Goal: Task Accomplishment & Management: Complete application form

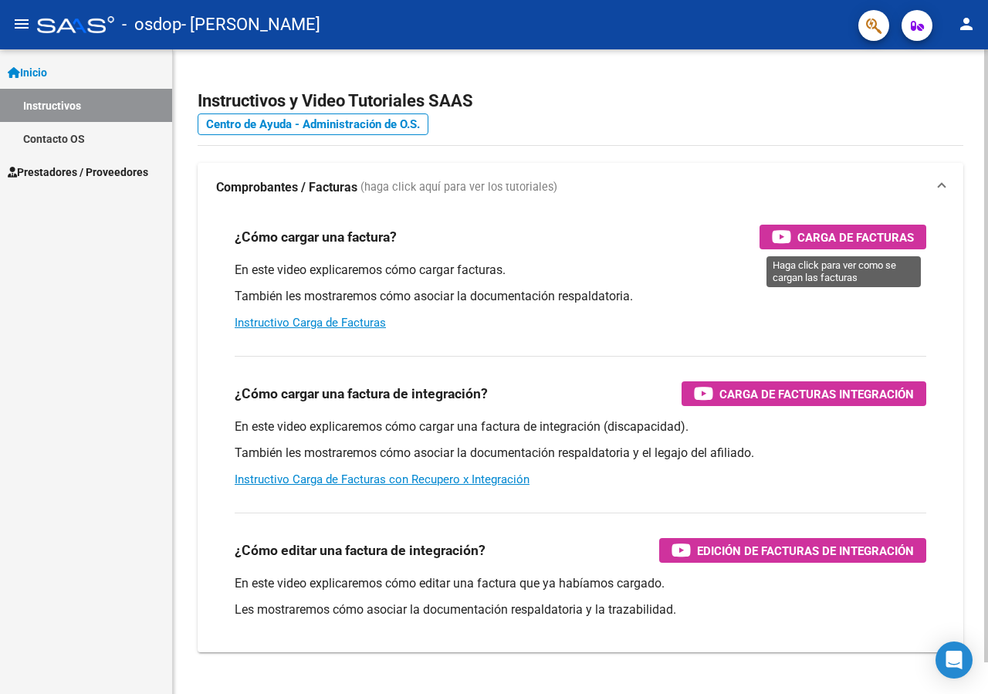
click at [844, 239] on span "Carga de Facturas" at bounding box center [855, 237] width 117 height 19
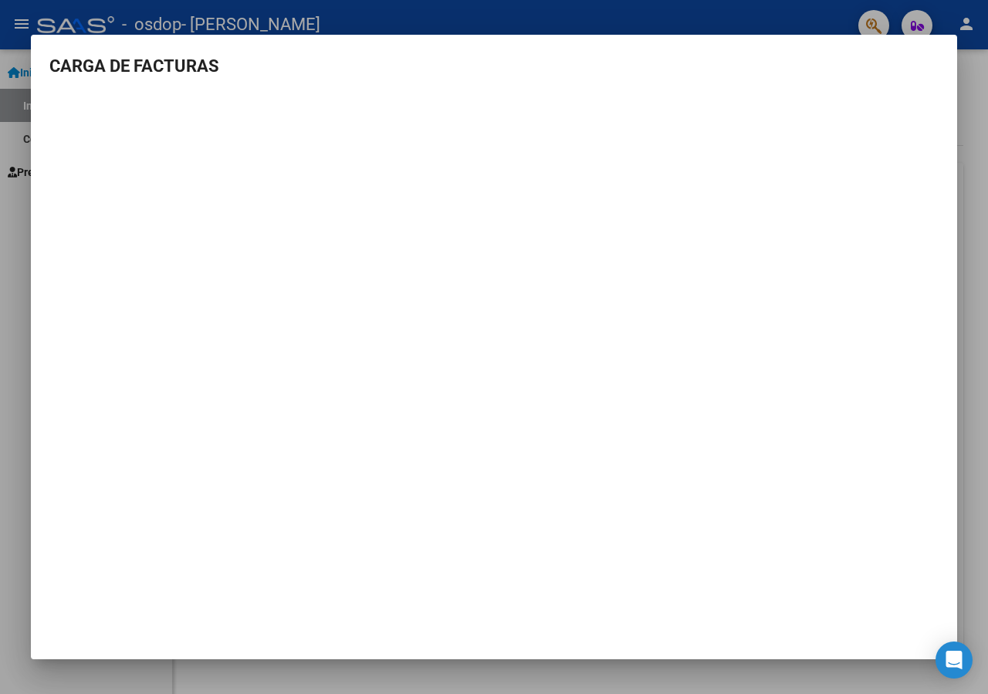
click at [745, 445] on mat-dialog-container "CARGA DE FACTURAS" at bounding box center [494, 347] width 926 height 625
click at [605, 58] on h3 "CARGA DE FACTURAS" at bounding box center [493, 65] width 889 height 25
click at [330, 60] on h3 "CARGA DE FACTURAS" at bounding box center [493, 65] width 889 height 25
click at [689, 448] on mat-dialog-container "CARGA DE FACTURAS" at bounding box center [494, 347] width 926 height 625
click at [938, 54] on mat-dialog-container "CARGA DE FACTURAS" at bounding box center [494, 347] width 926 height 625
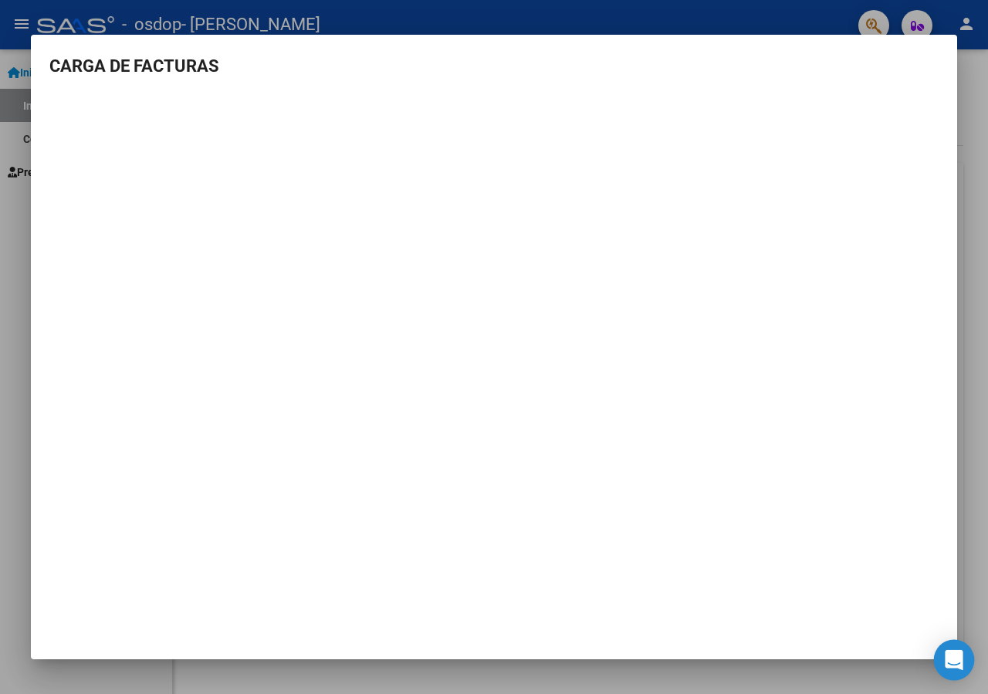
click at [966, 654] on div "Open Intercom Messenger" at bounding box center [954, 660] width 41 height 41
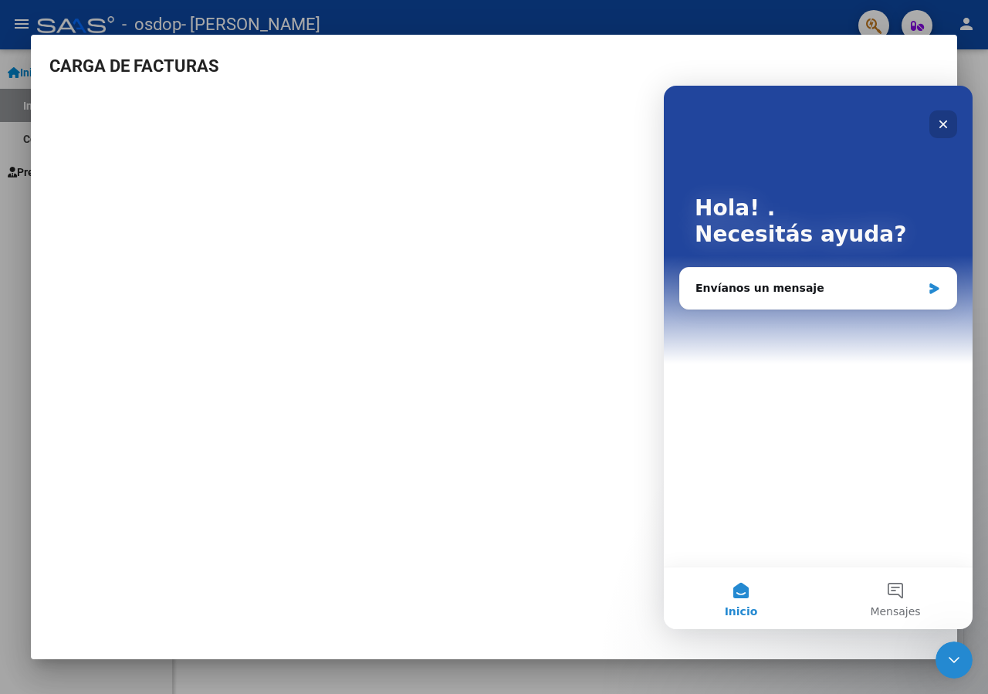
click at [941, 126] on icon "Cerrar" at bounding box center [943, 124] width 8 height 8
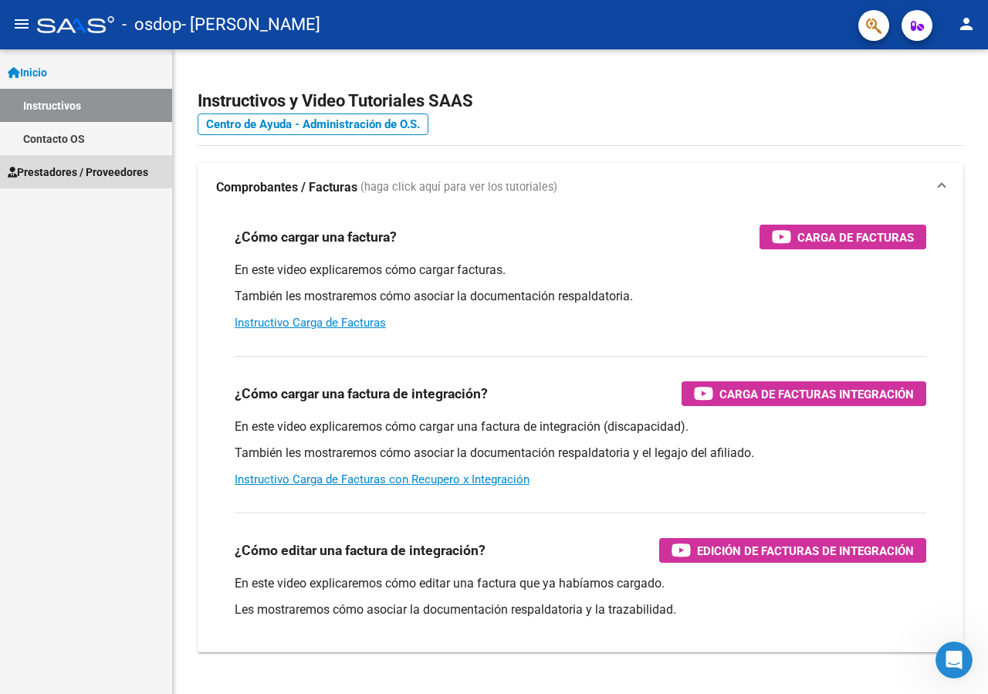
click at [86, 168] on span "Prestadores / Proveedores" at bounding box center [78, 172] width 140 height 17
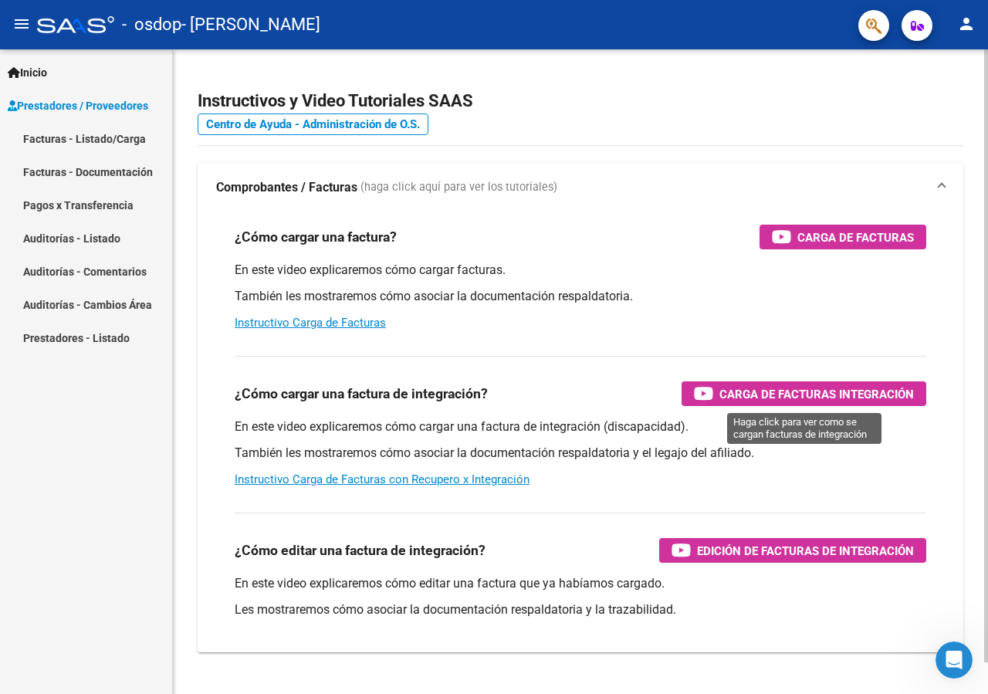
click at [738, 397] on span "Carga de Facturas Integración" at bounding box center [816, 393] width 195 height 19
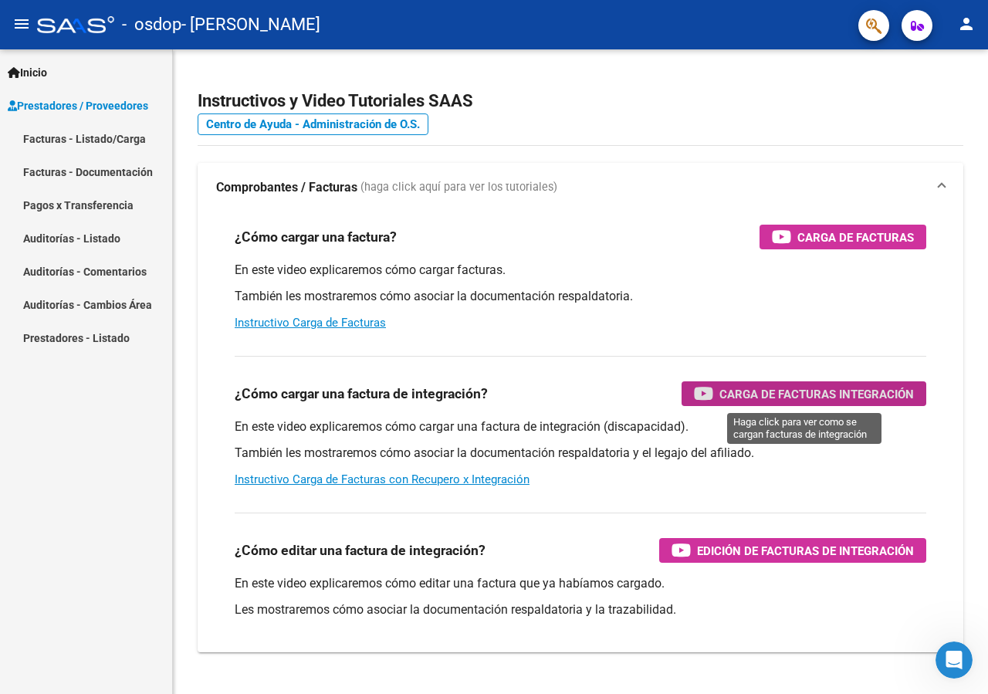
click at [53, 136] on link "Facturas - Listado/Carga" at bounding box center [86, 138] width 172 height 33
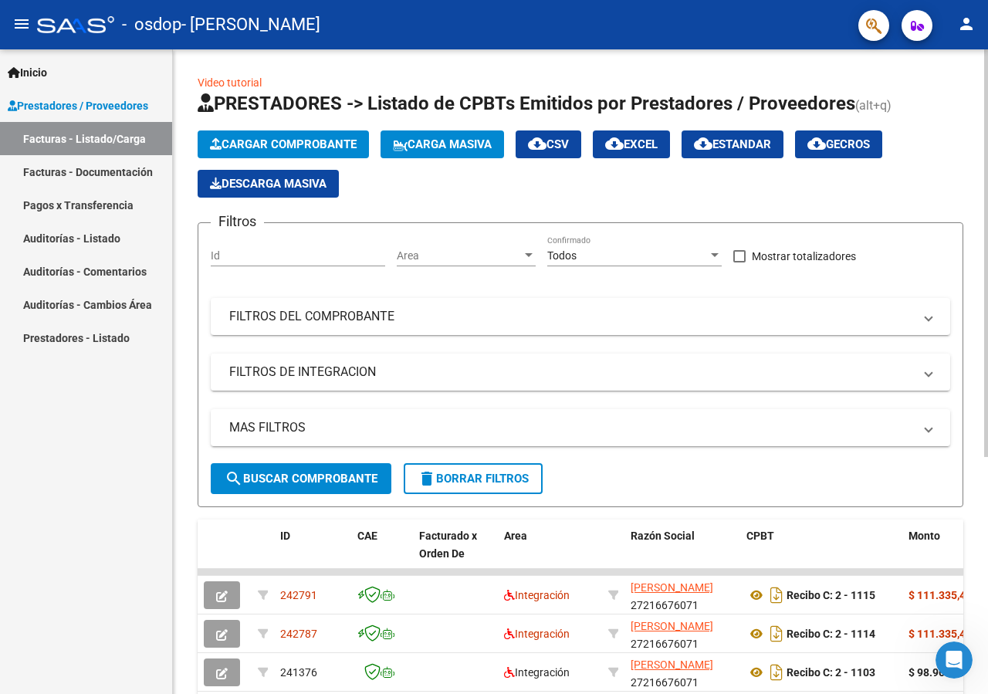
click at [331, 147] on span "Cargar Comprobante" at bounding box center [283, 144] width 147 height 14
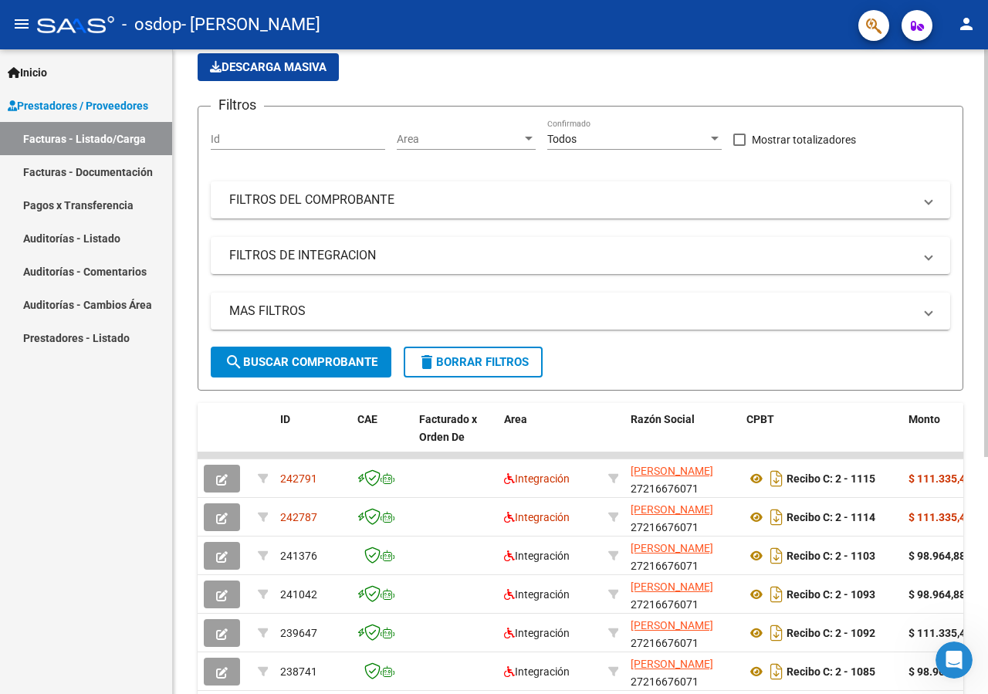
scroll to position [157, 0]
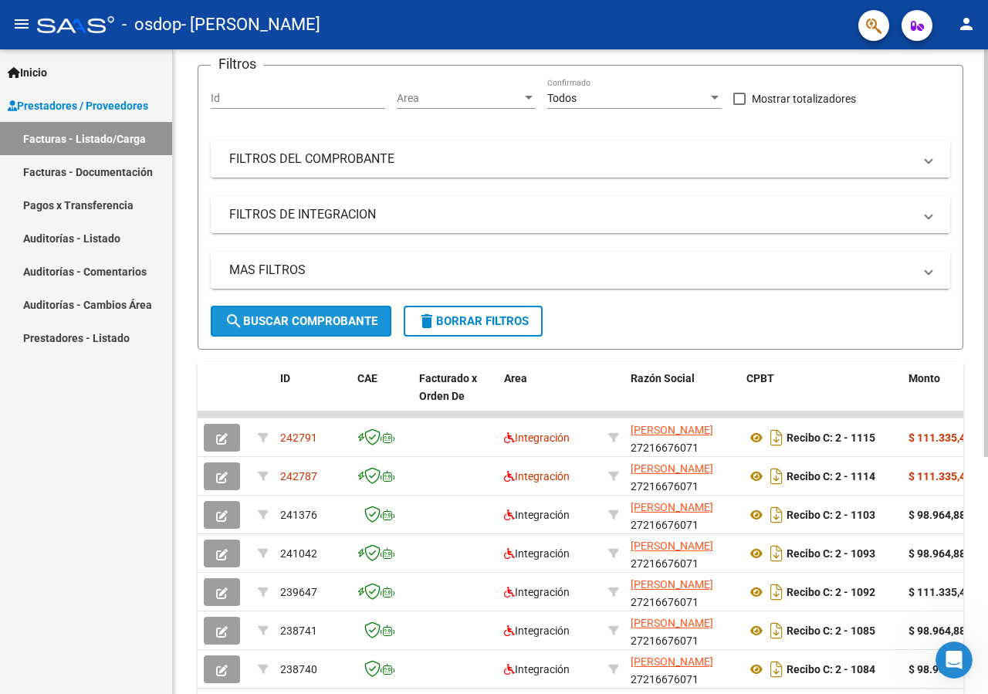
click at [347, 322] on span "search Buscar Comprobante" at bounding box center [301, 321] width 153 height 14
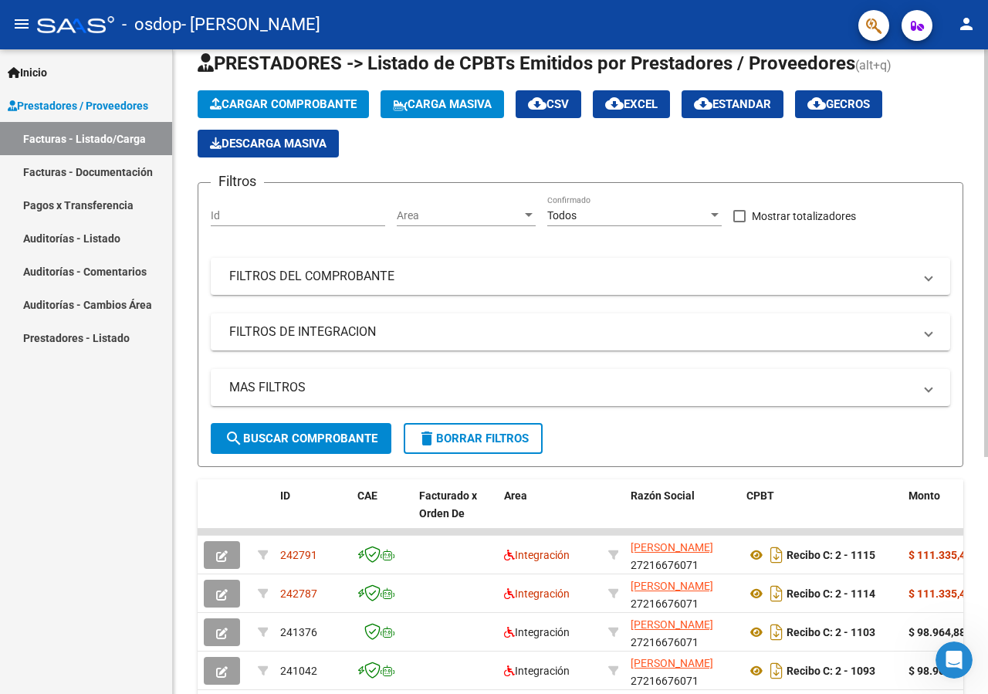
scroll to position [0, 0]
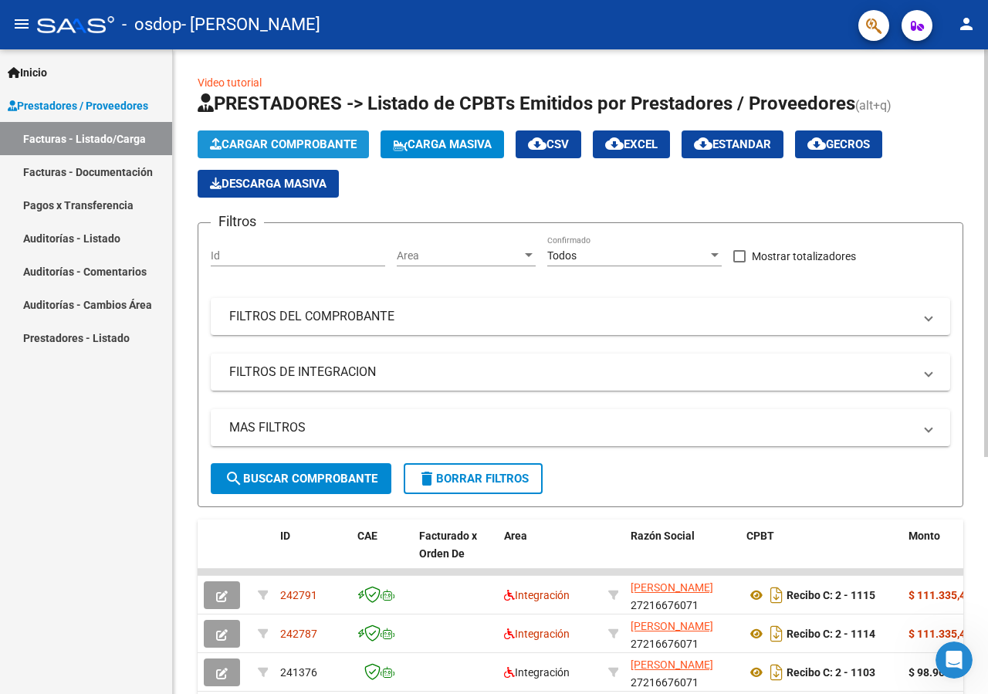
click at [300, 147] on span "Cargar Comprobante" at bounding box center [283, 144] width 147 height 14
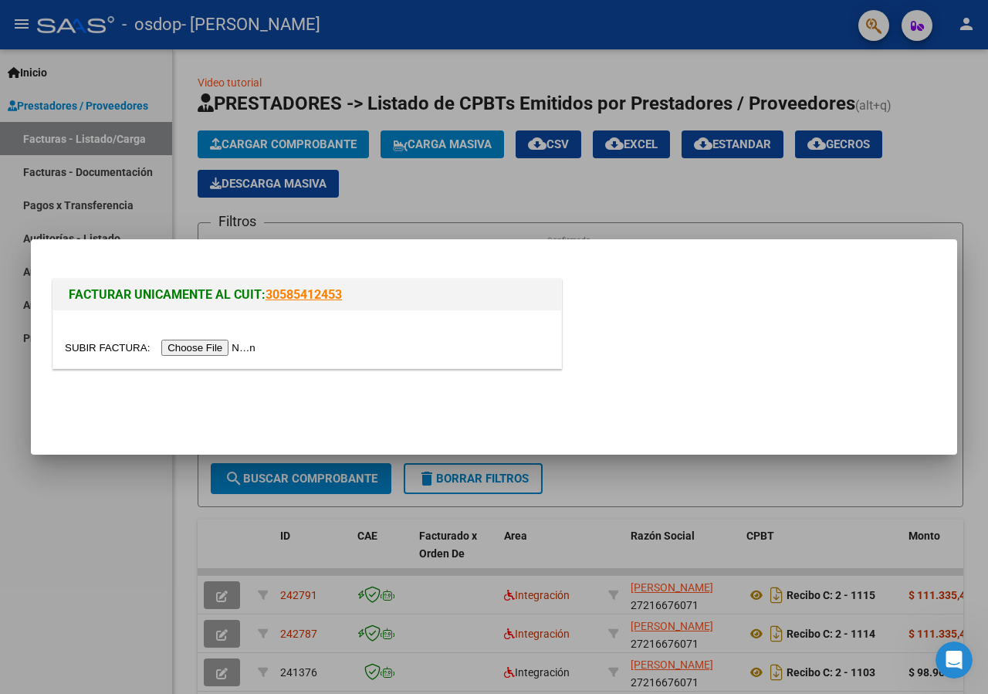
click at [107, 349] on input "file" at bounding box center [162, 348] width 195 height 16
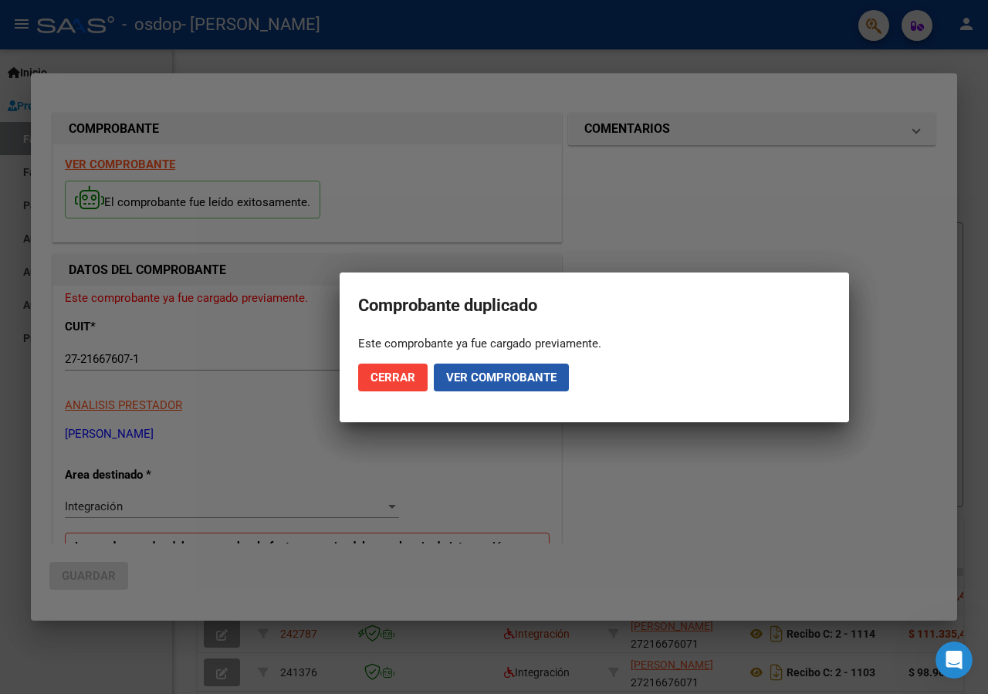
click at [496, 371] on span "Ver comprobante" at bounding box center [501, 378] width 110 height 14
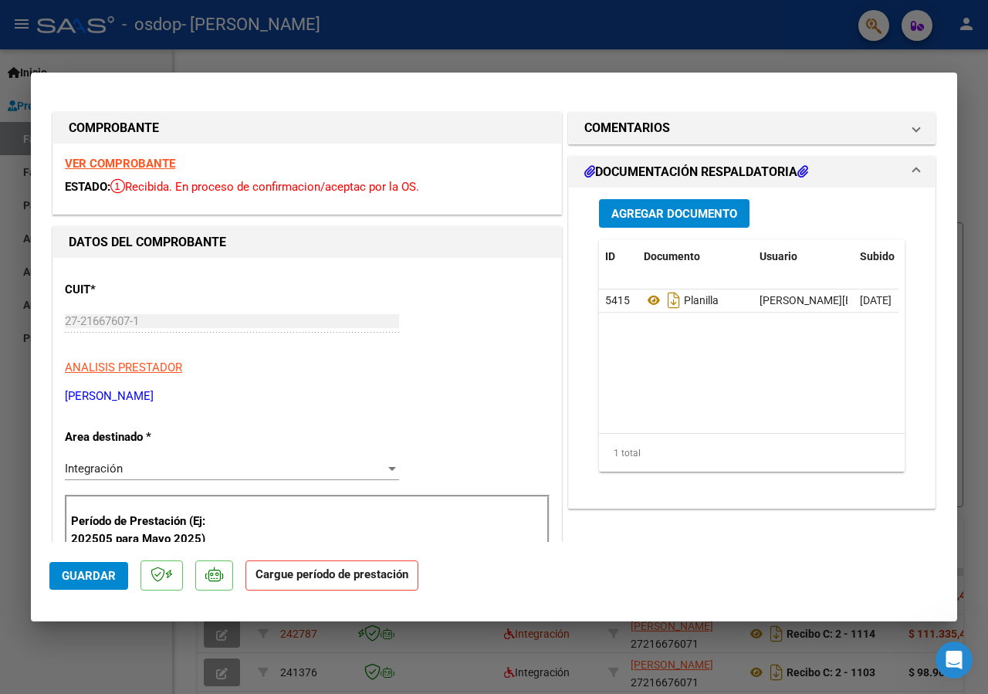
click at [236, 459] on div "Integración Seleccionar Area" at bounding box center [232, 468] width 334 height 23
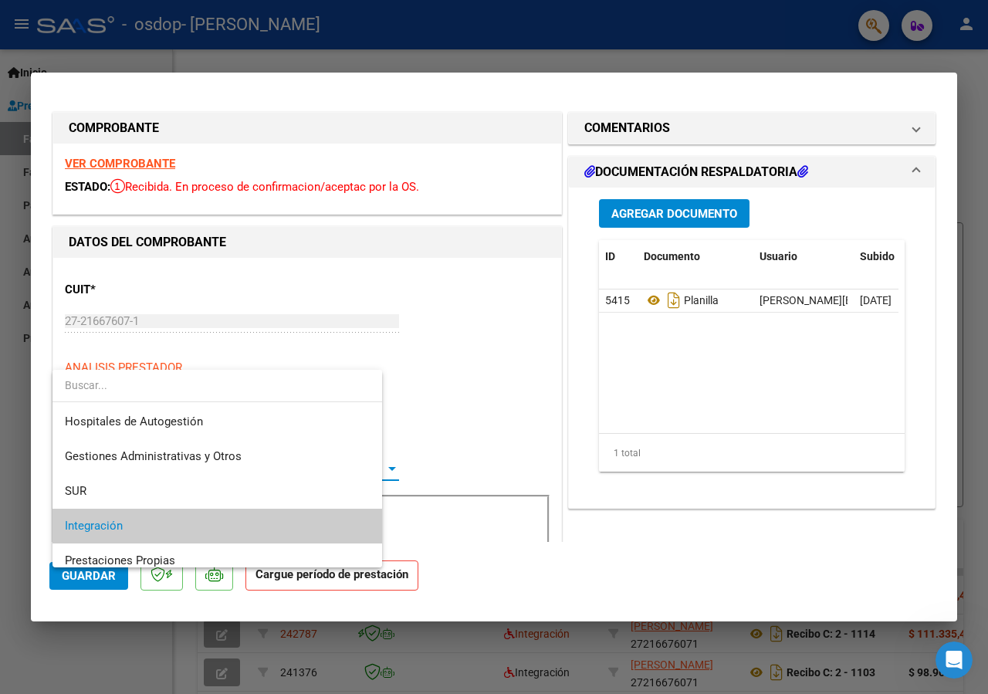
scroll to position [57, 0]
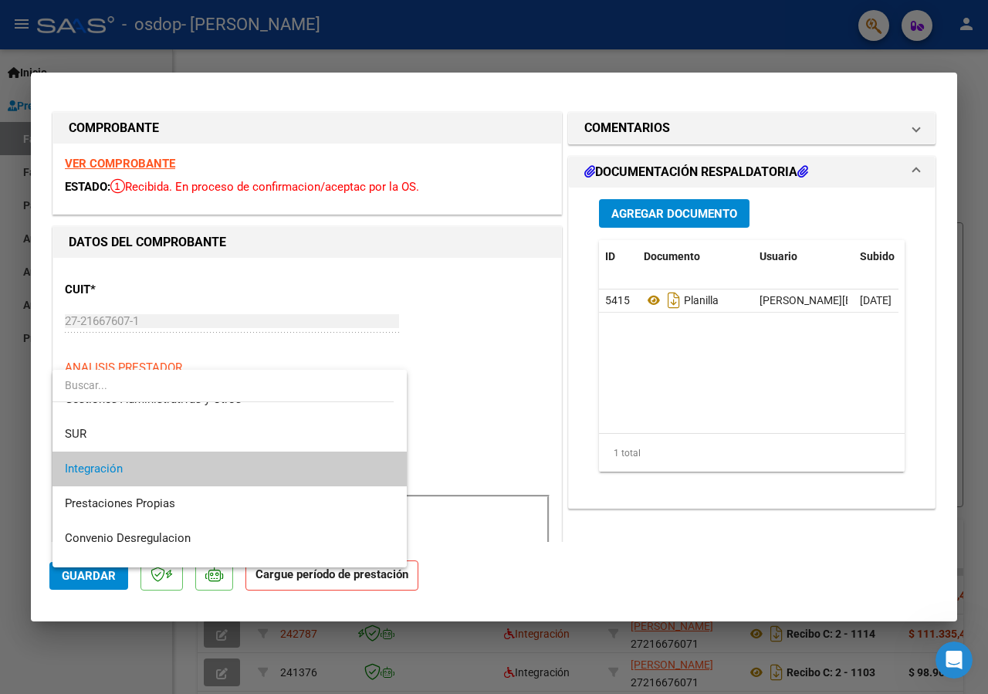
click at [239, 460] on span "Integración" at bounding box center [230, 469] width 330 height 35
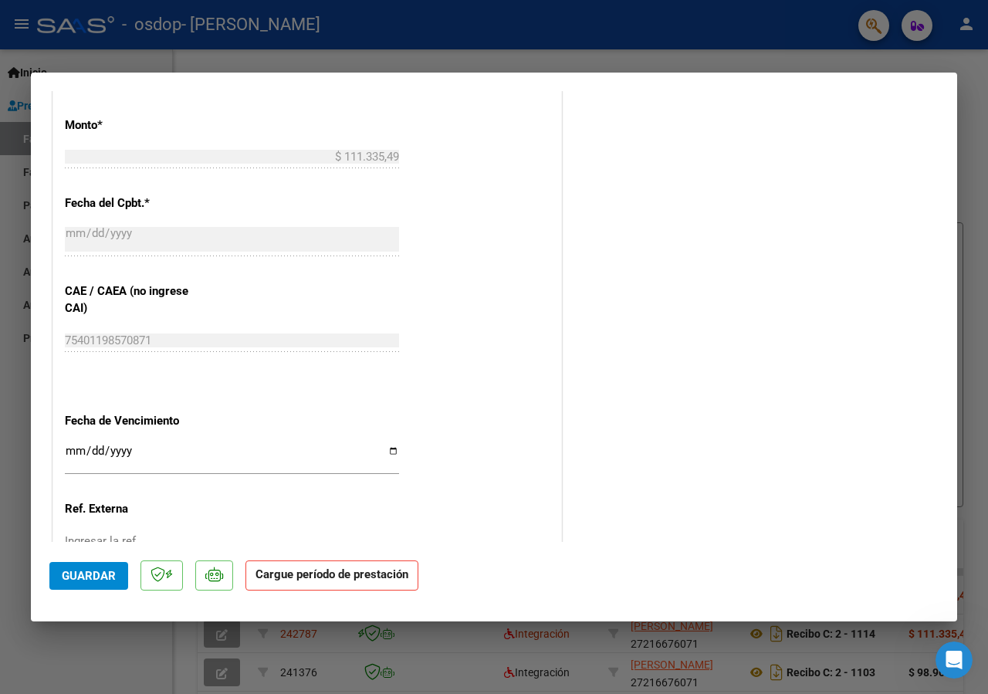
scroll to position [819, 0]
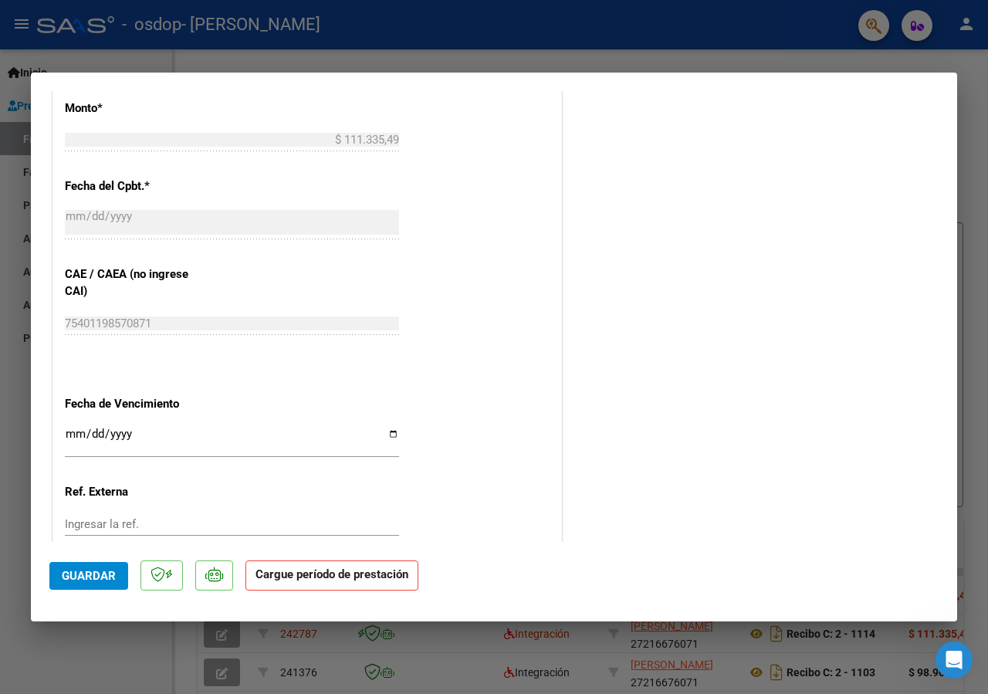
click at [394, 377] on div "CUIT * 27-21667607-1 Ingresar CUIT ANALISIS PRESTADOR TARDITI FERNANDA CELINA A…" at bounding box center [307, 39] width 508 height 1201
click at [83, 442] on input "Ingresar la fecha" at bounding box center [232, 440] width 334 height 25
click at [169, 445] on input "Ingresar la fecha" at bounding box center [232, 440] width 334 height 25
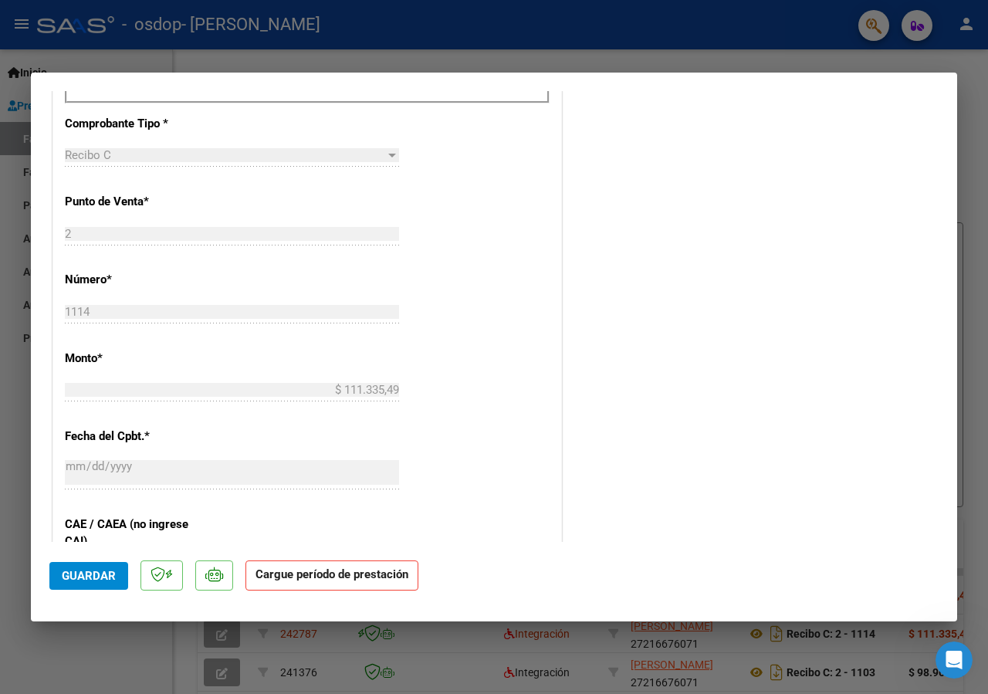
scroll to position [919, 0]
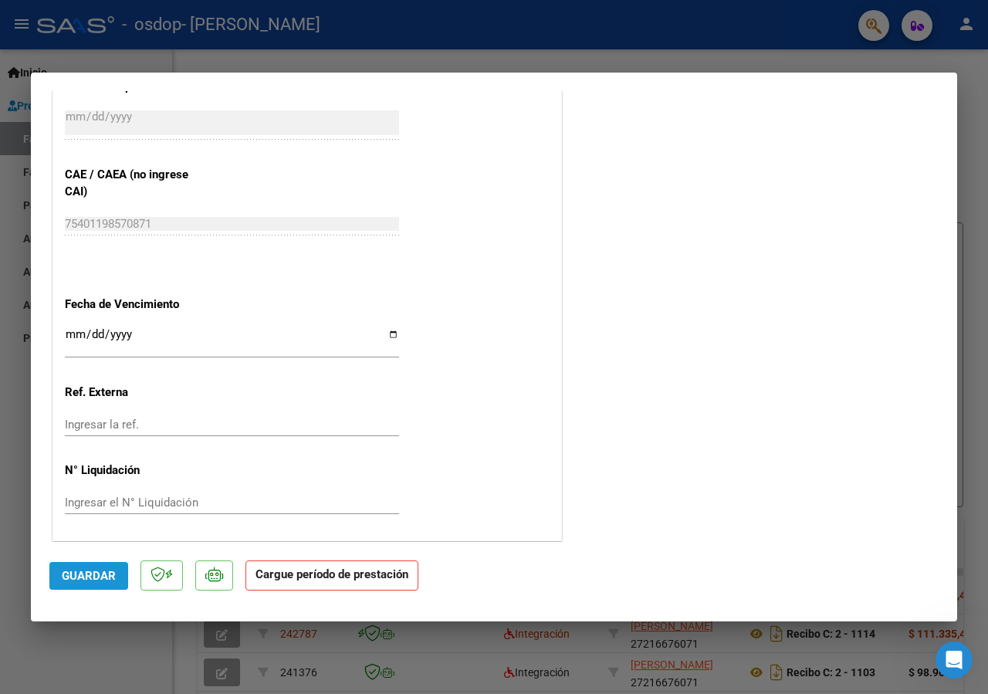
click at [100, 577] on span "Guardar" at bounding box center [89, 576] width 54 height 14
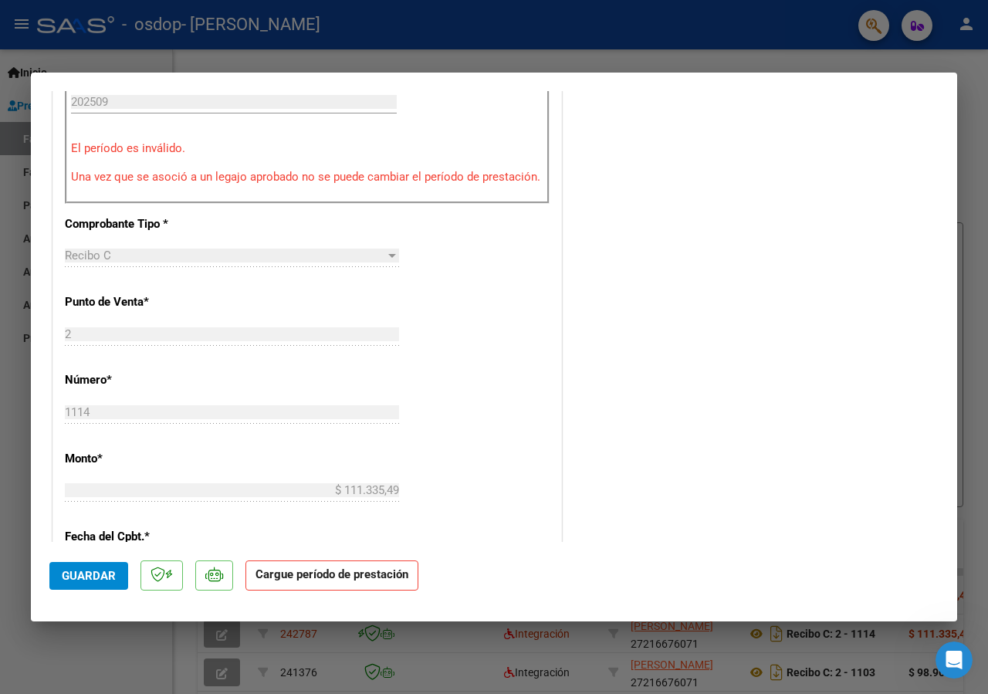
scroll to position [472, 0]
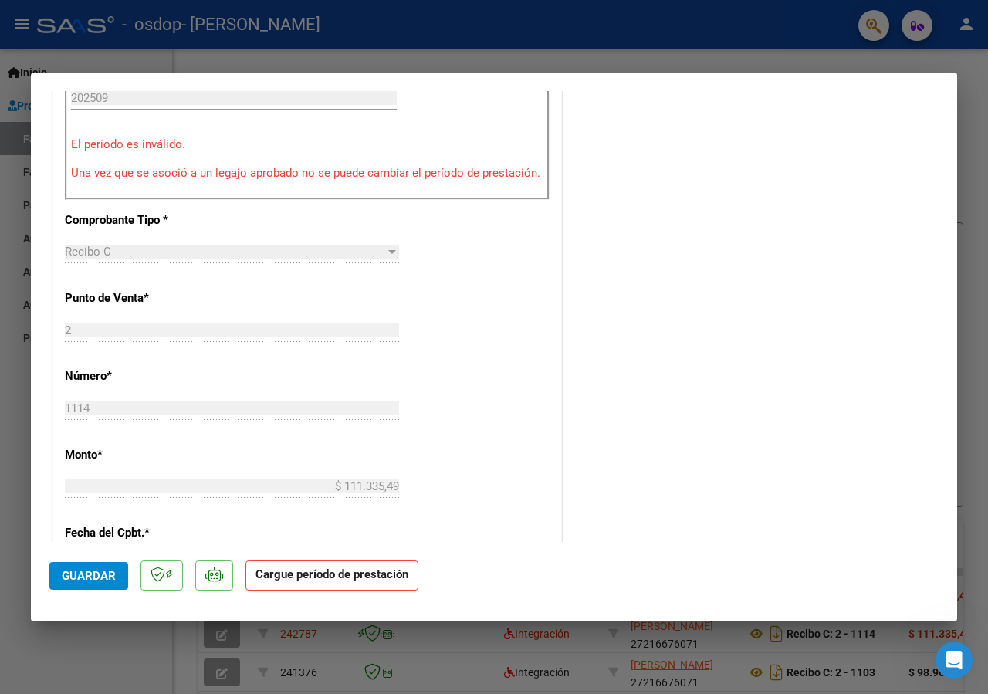
click at [140, 357] on div "2 Ingresar el Nro." at bounding box center [232, 338] width 334 height 38
click at [126, 420] on div "1114 Ingresar el Nro." at bounding box center [232, 408] width 334 height 23
click at [120, 464] on p "Monto *" at bounding box center [137, 455] width 145 height 18
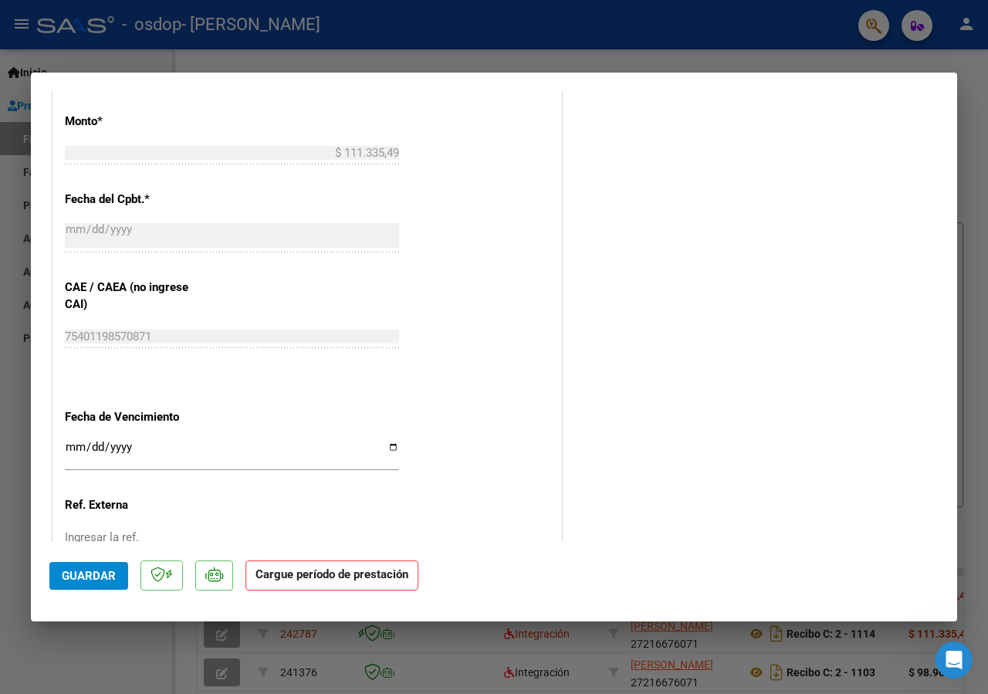
scroll to position [889, 0]
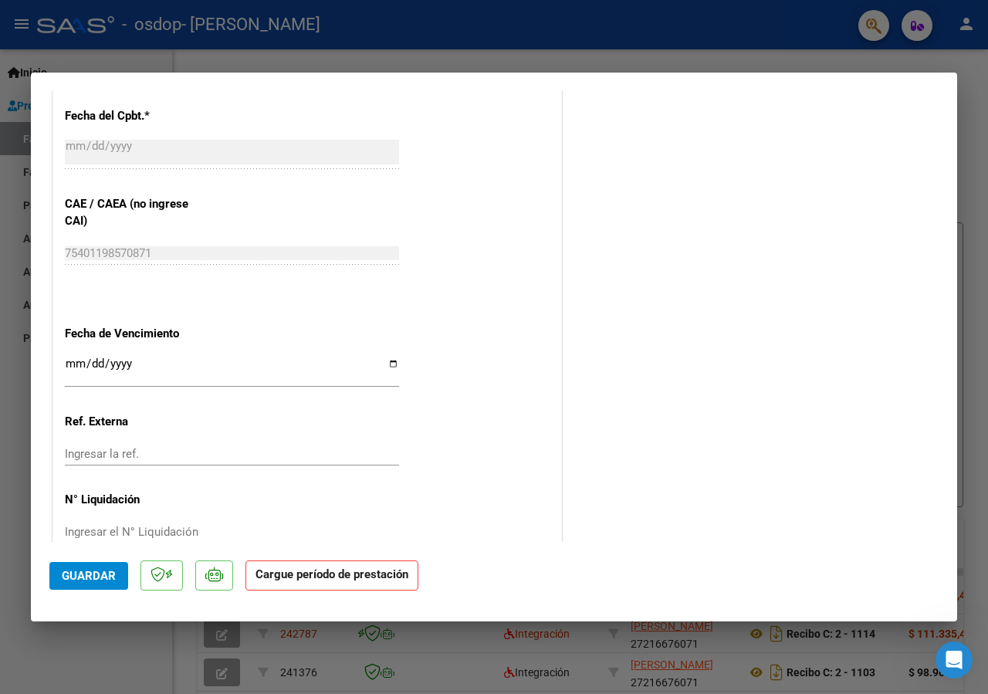
click at [387, 371] on input "Ingresar la fecha" at bounding box center [232, 369] width 334 height 25
click at [383, 371] on input "Ingresar la fecha" at bounding box center [232, 369] width 334 height 25
click at [199, 454] on input "Ingresar la ref." at bounding box center [232, 454] width 334 height 14
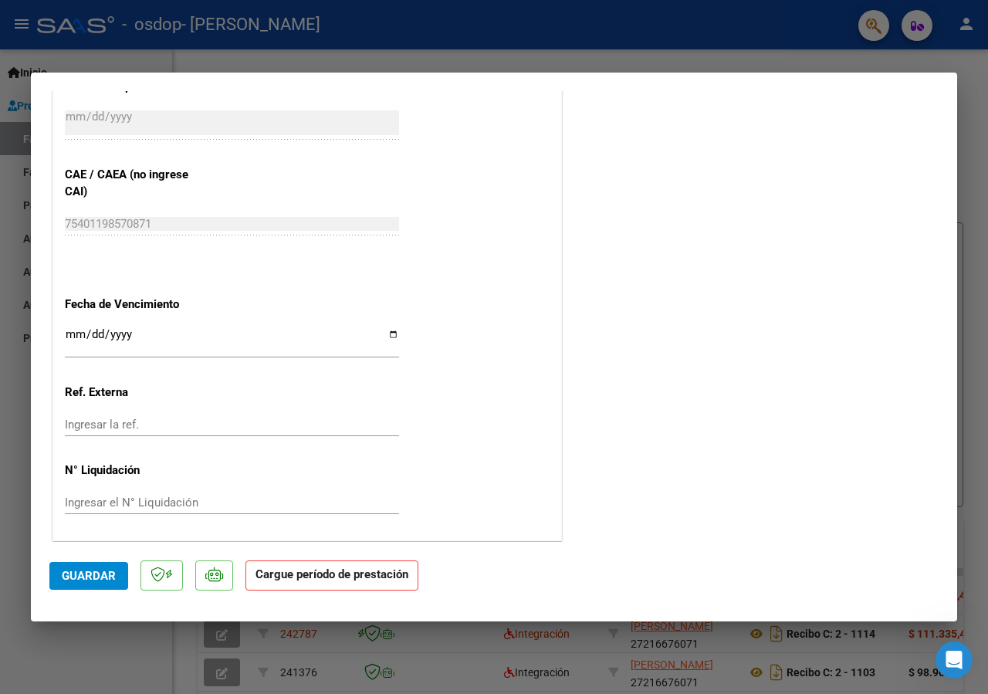
click at [204, 425] on input "Ingresar la ref." at bounding box center [232, 425] width 334 height 14
click at [125, 572] on button "Guardar" at bounding box center [88, 576] width 79 height 28
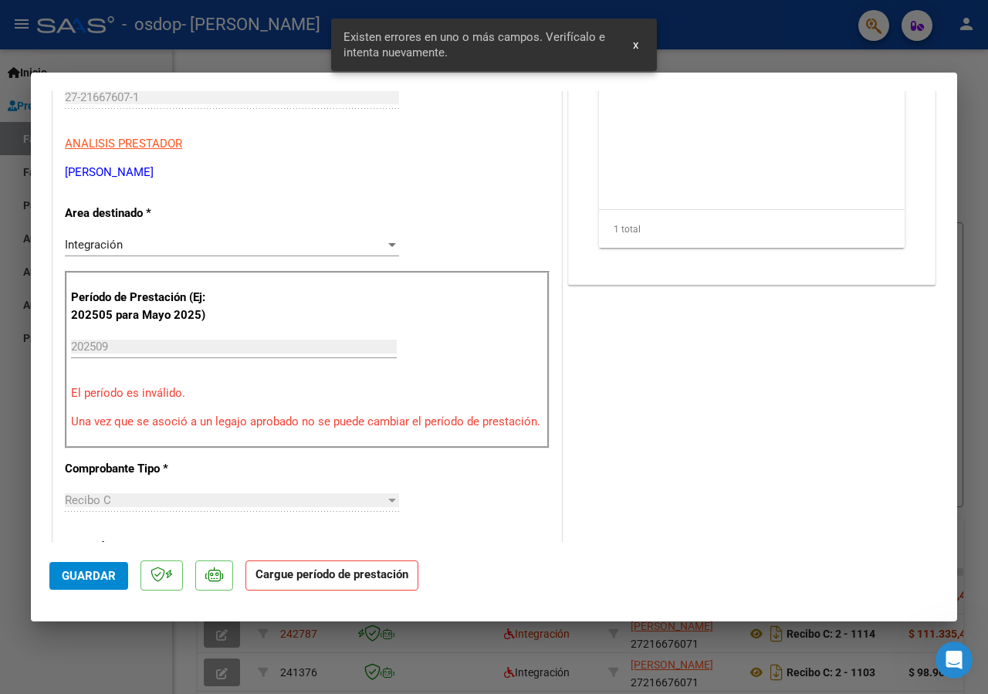
scroll to position [222, 0]
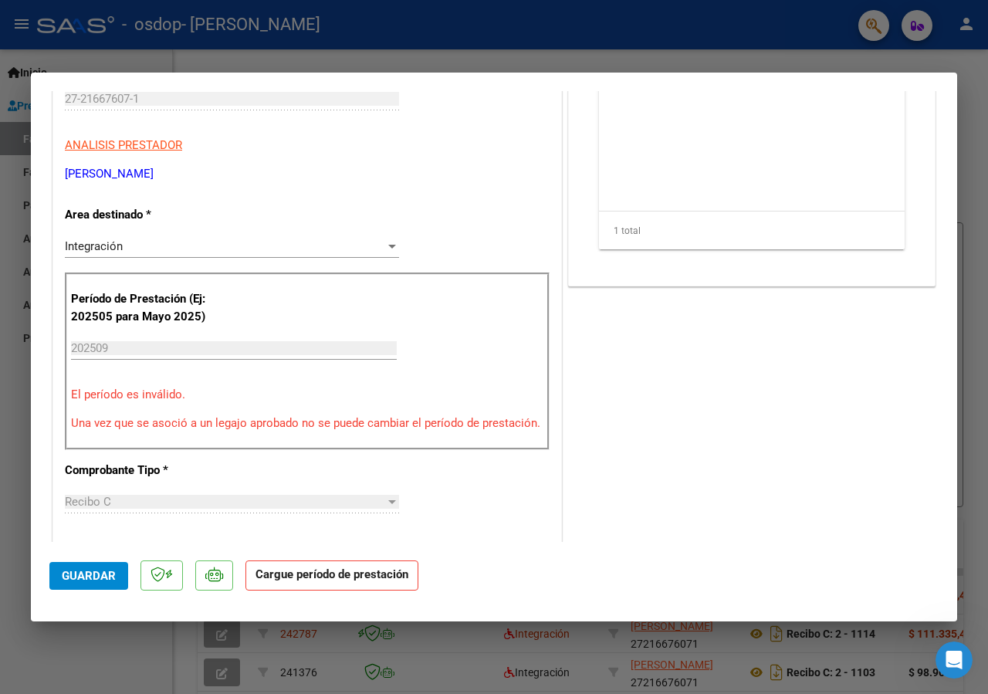
click at [388, 247] on div at bounding box center [392, 247] width 8 height 4
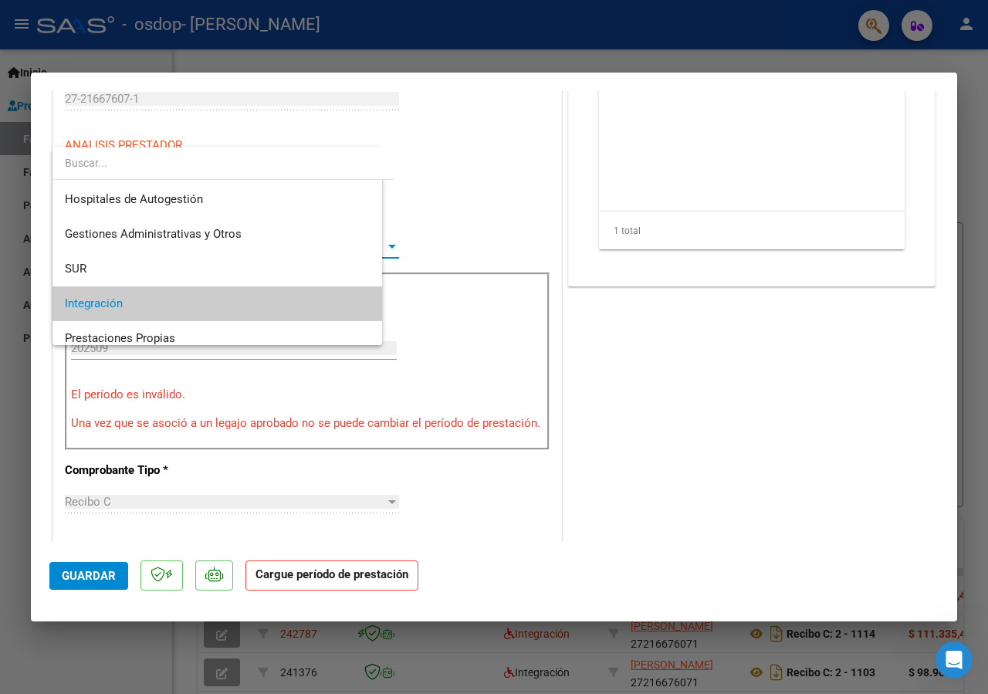
scroll to position [57, 0]
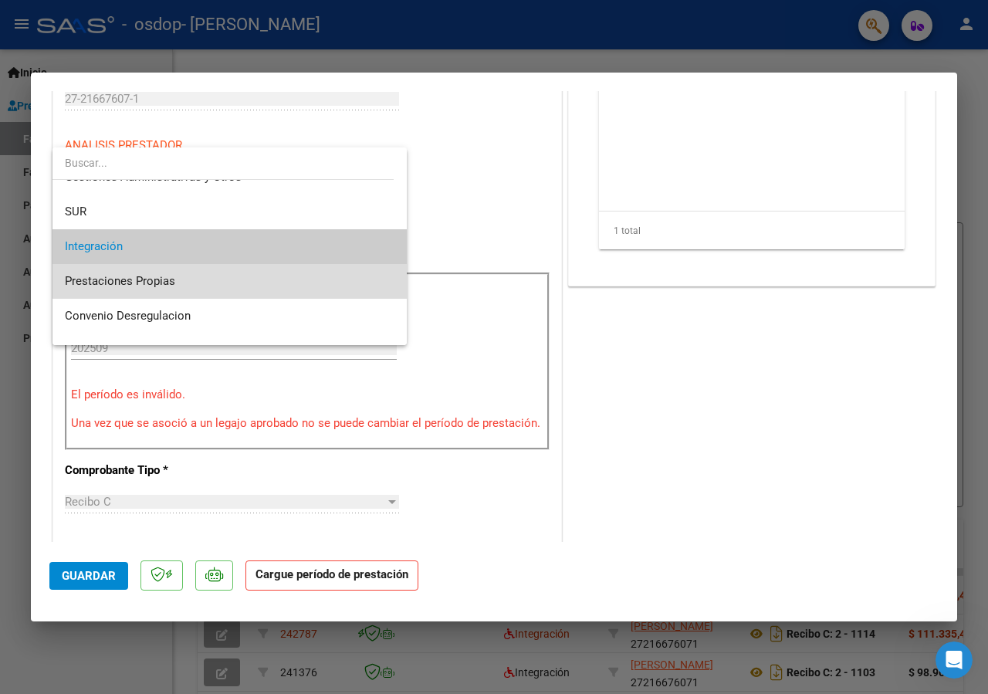
click at [327, 283] on span "Prestaciones Propias" at bounding box center [230, 281] width 330 height 35
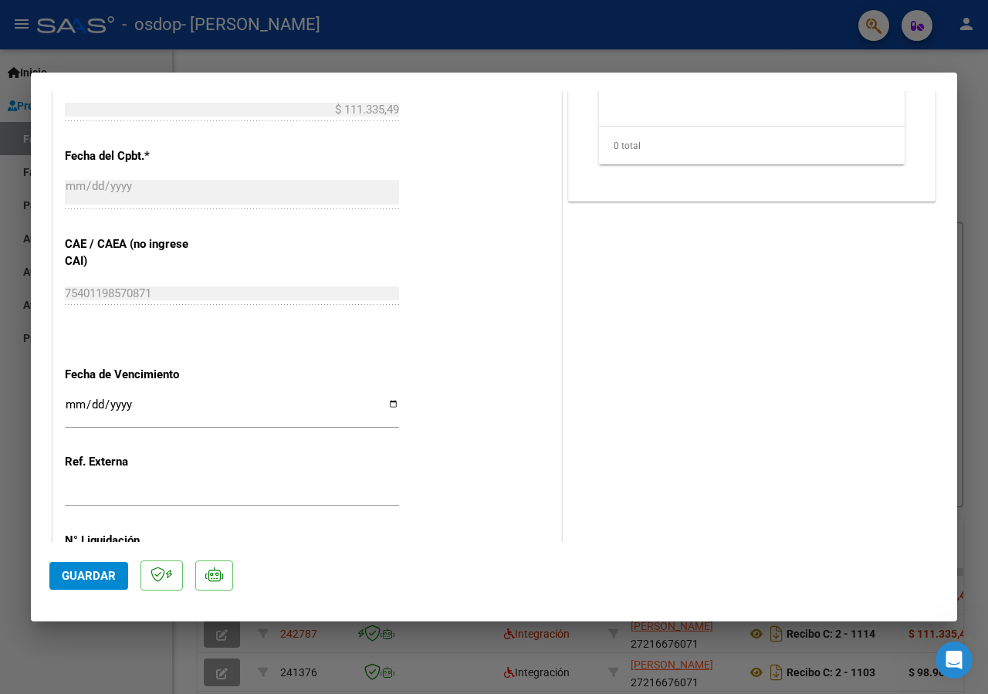
scroll to position [724, 0]
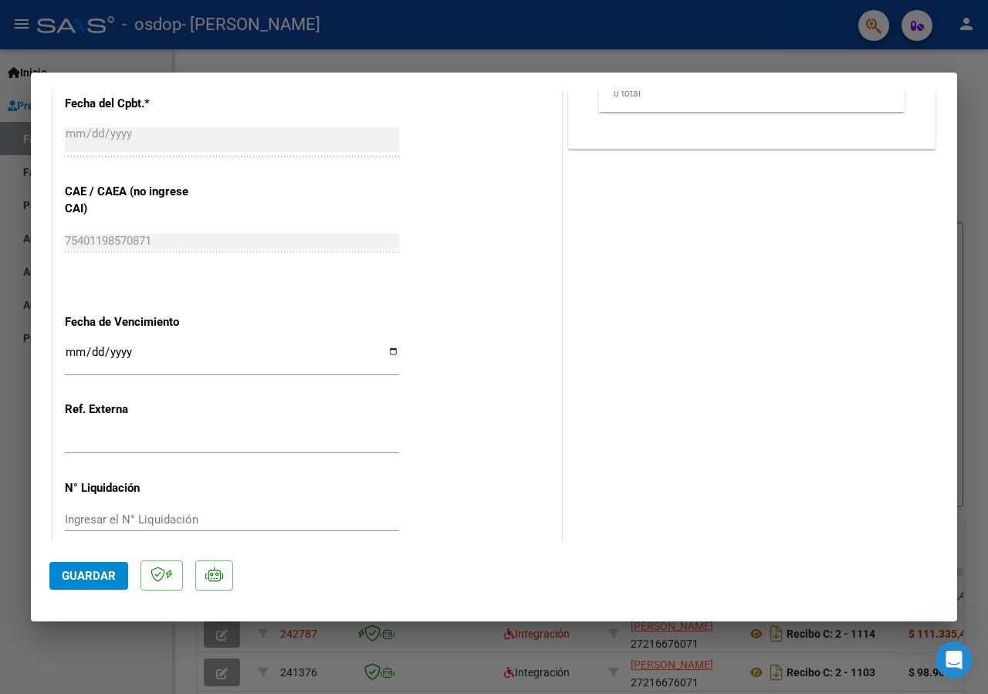
click at [107, 586] on button "Guardar" at bounding box center [88, 576] width 79 height 28
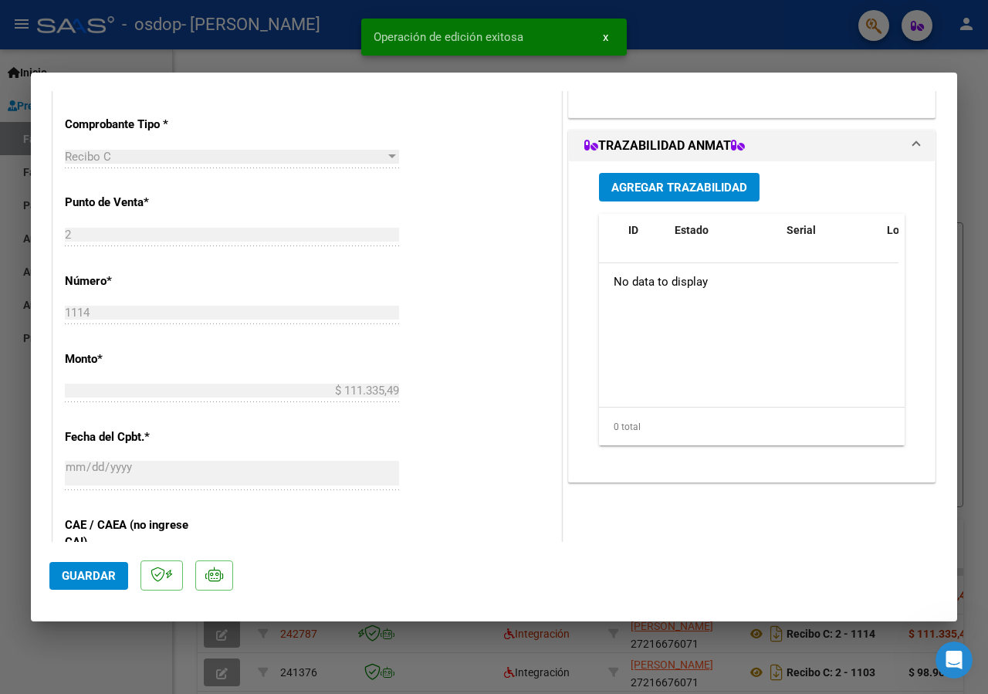
scroll to position [0, 0]
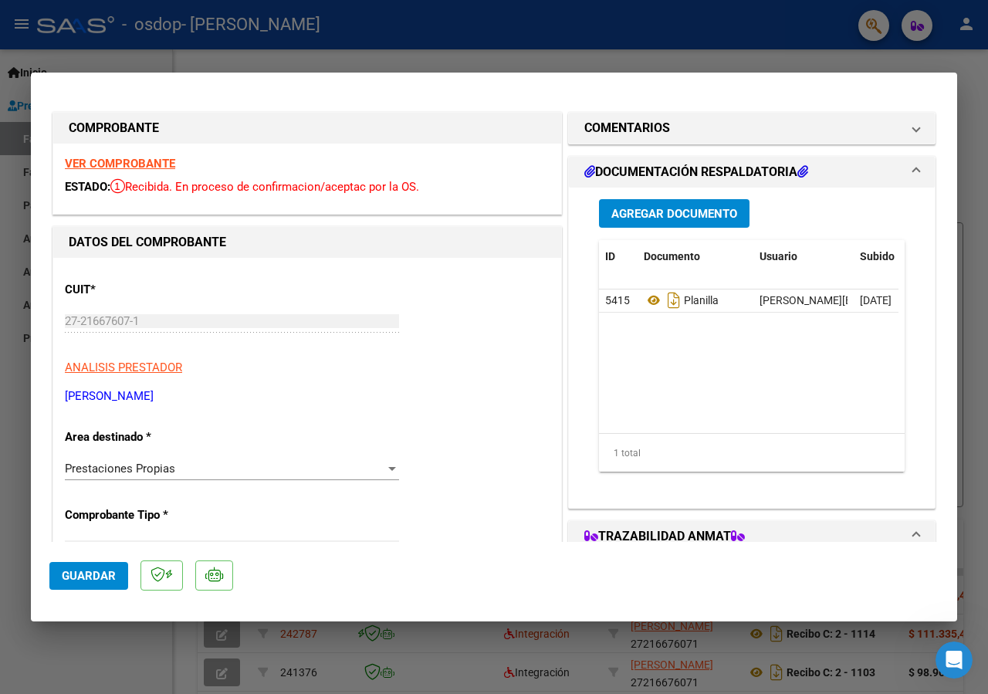
click at [671, 209] on span "Agregar Documento" at bounding box center [674, 214] width 126 height 14
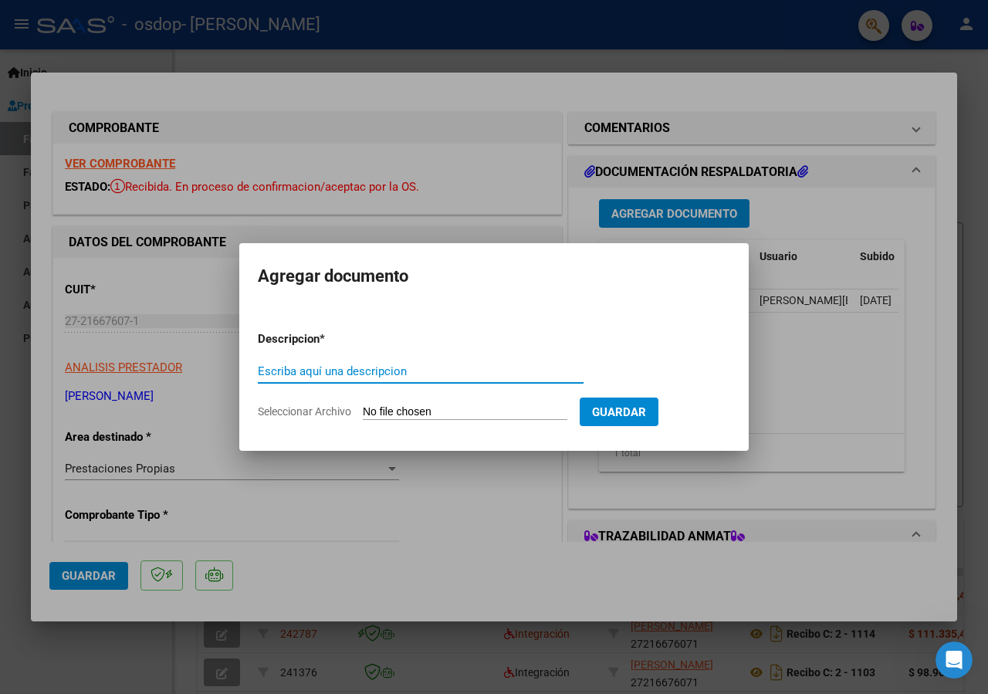
click at [342, 371] on input "Escriba aquí una descripcion" at bounding box center [421, 371] width 326 height 14
type input "Asistencia septiembre"
click at [402, 407] on input "Seleccionar Archivo" at bounding box center [465, 412] width 205 height 15
type input "C:\fakepath\ASISTENCIA SEPTIEMBRE BAUTISTA FIRMADA.pdf"
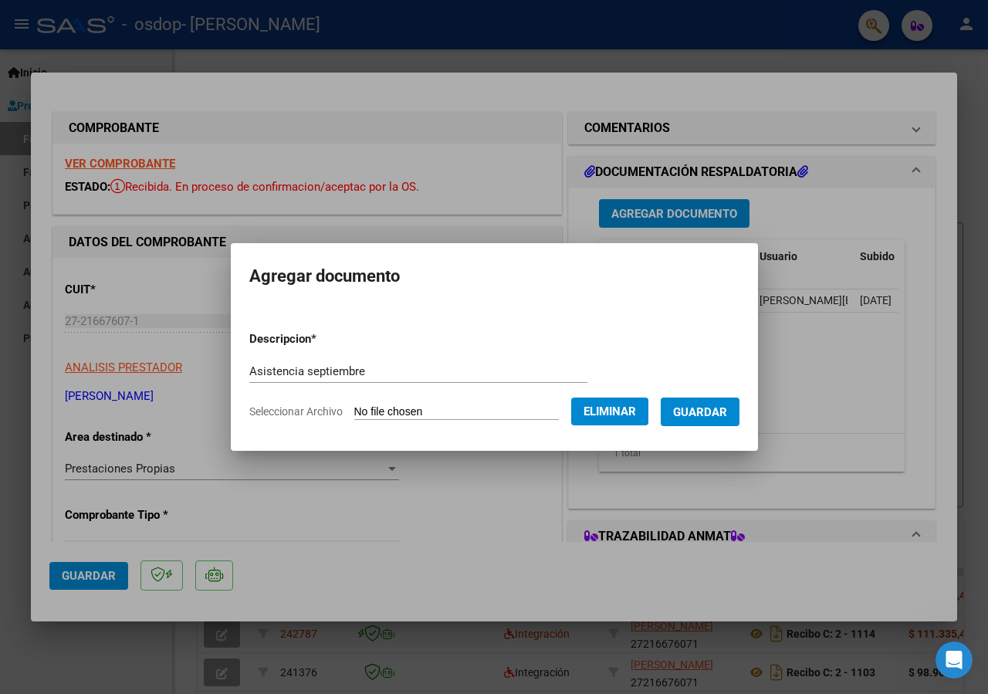
click at [661, 426] on button "Guardar" at bounding box center [700, 412] width 79 height 29
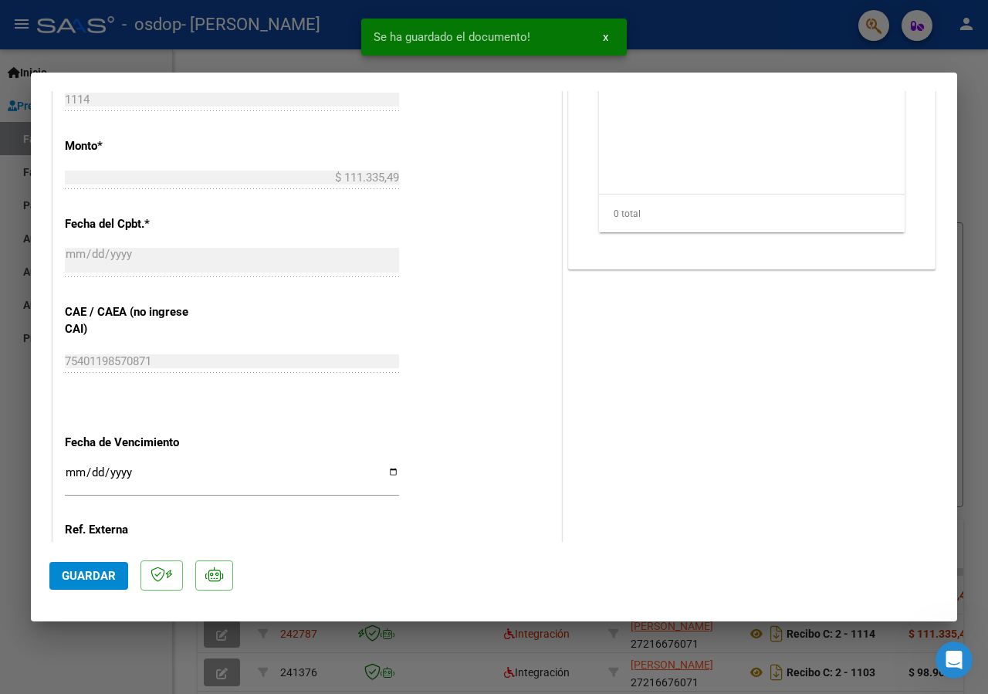
scroll to position [667, 0]
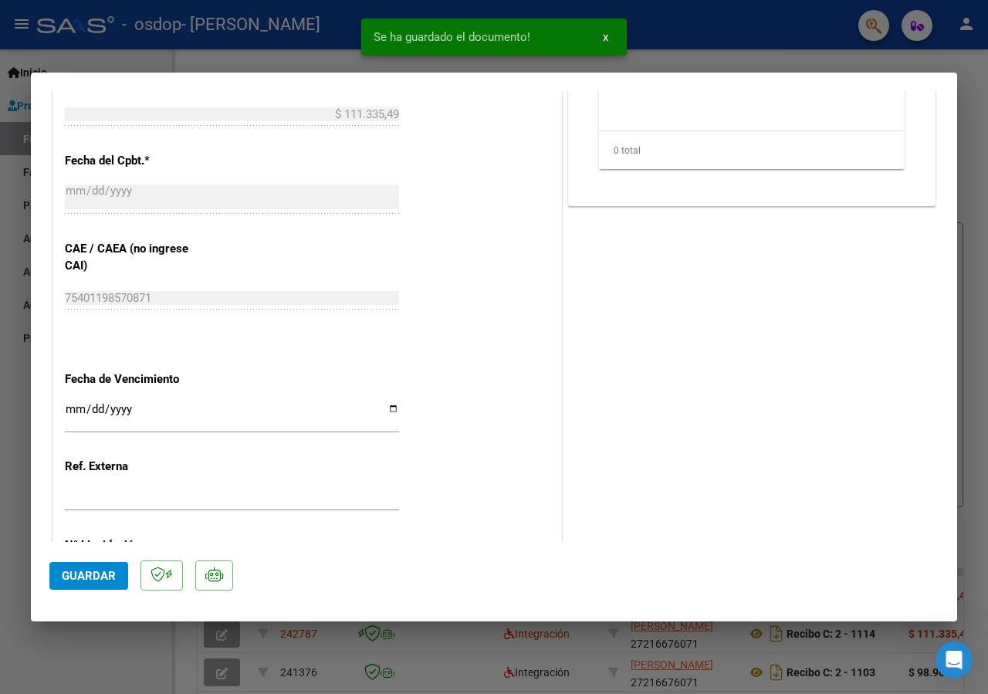
click at [107, 578] on span "Guardar" at bounding box center [89, 576] width 54 height 14
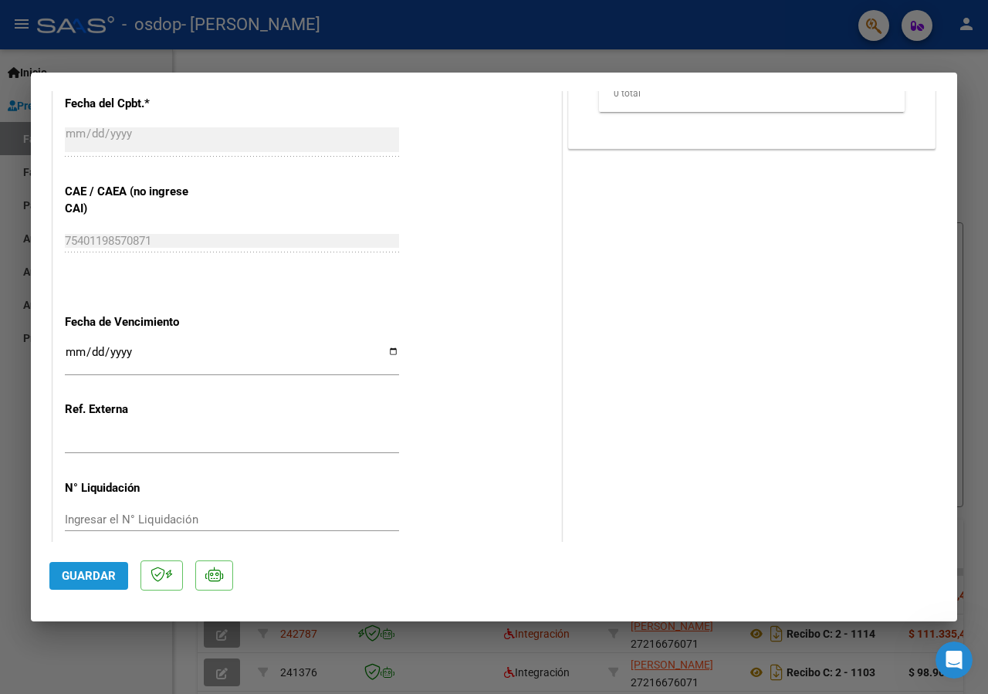
click at [113, 583] on button "Guardar" at bounding box center [88, 576] width 79 height 28
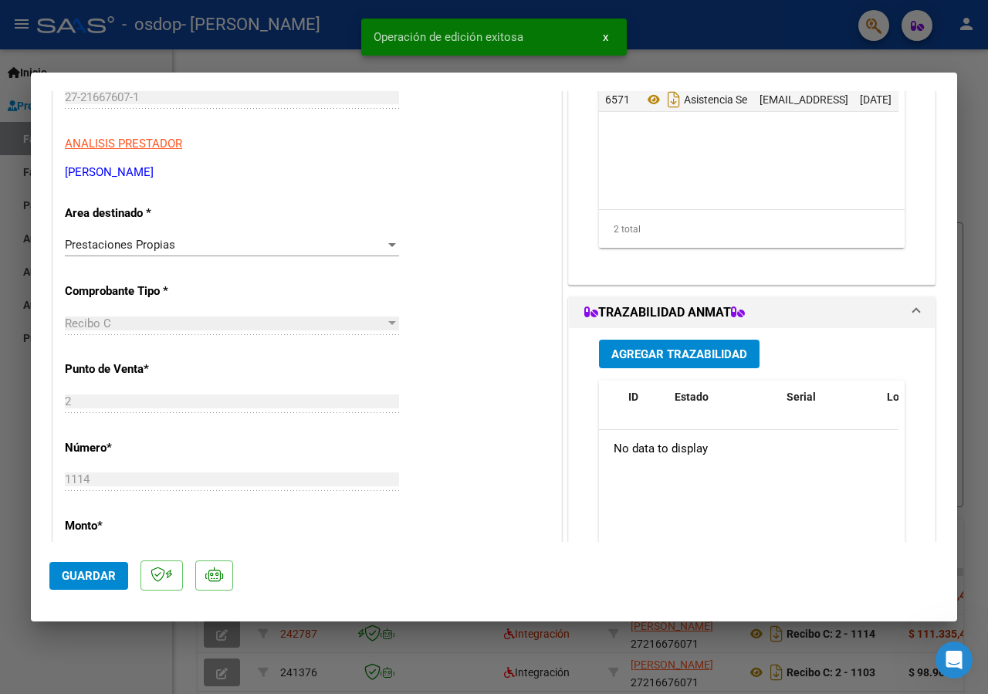
scroll to position [0, 0]
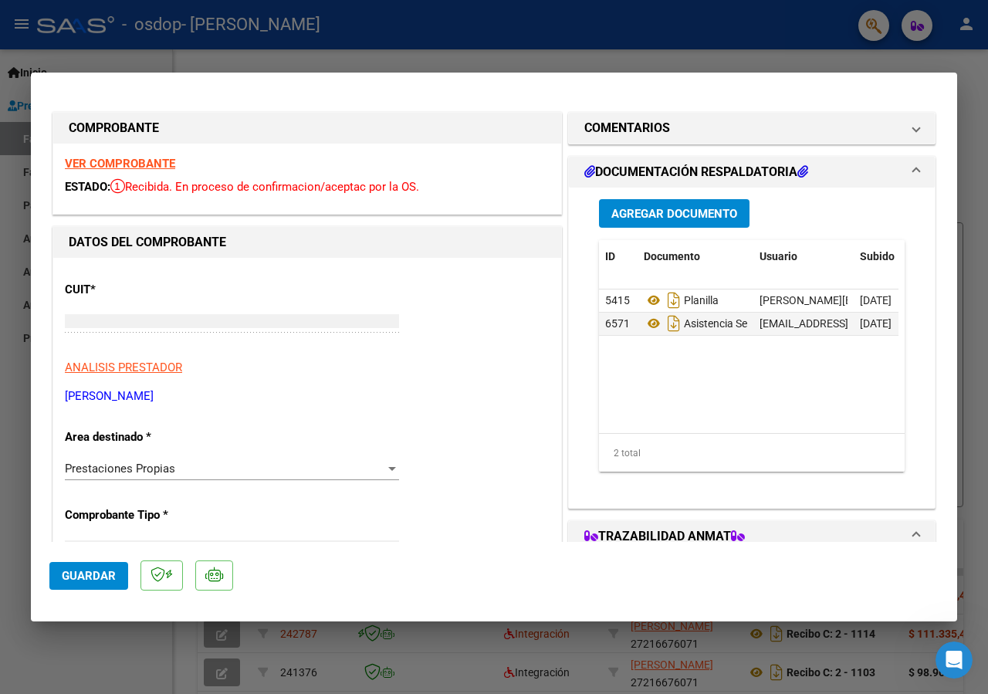
type input "$ 0,00"
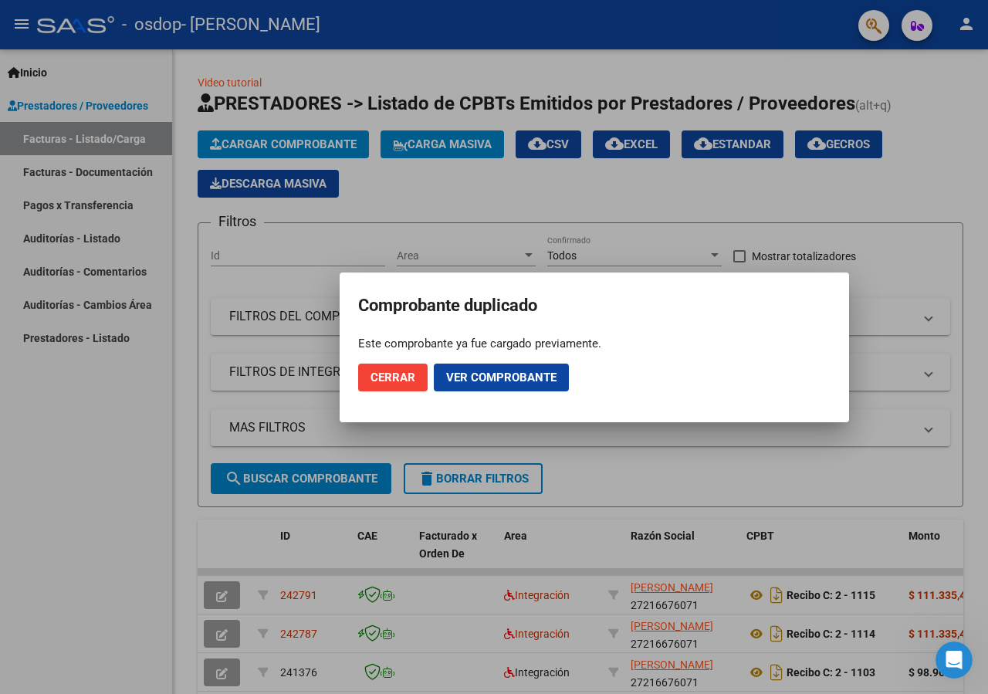
click at [401, 371] on span "Cerrar" at bounding box center [393, 378] width 45 height 14
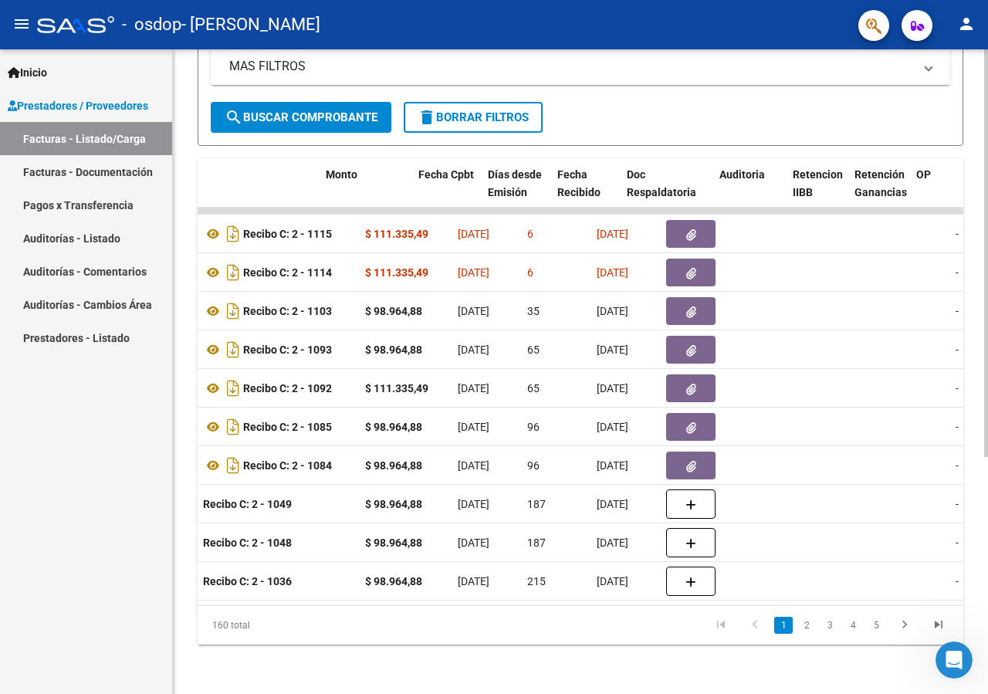
scroll to position [0, 537]
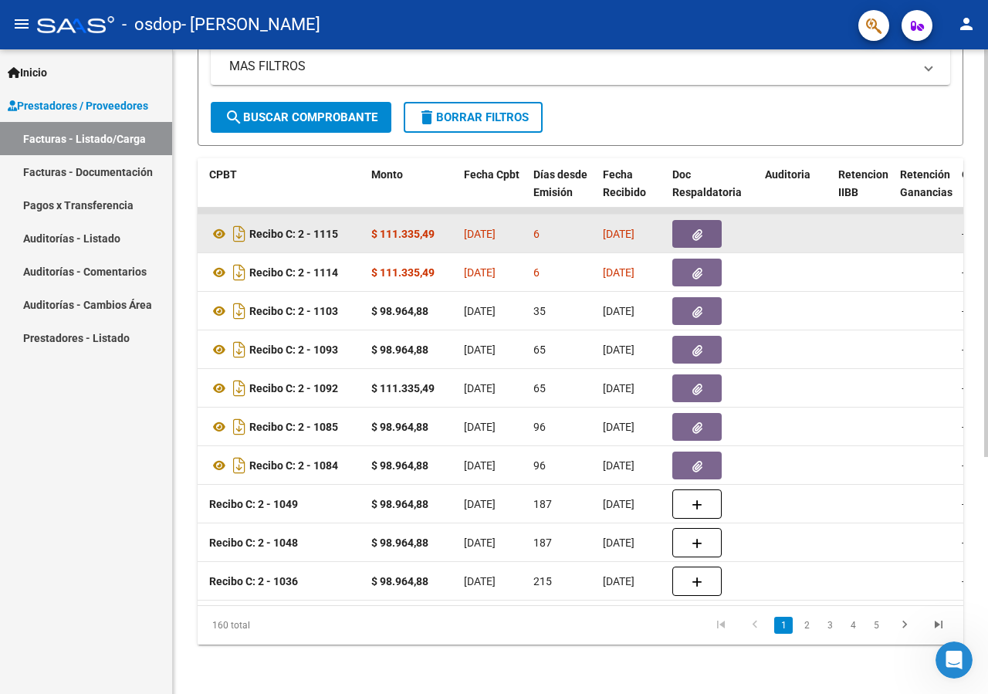
click at [705, 225] on button "button" at bounding box center [696, 234] width 49 height 28
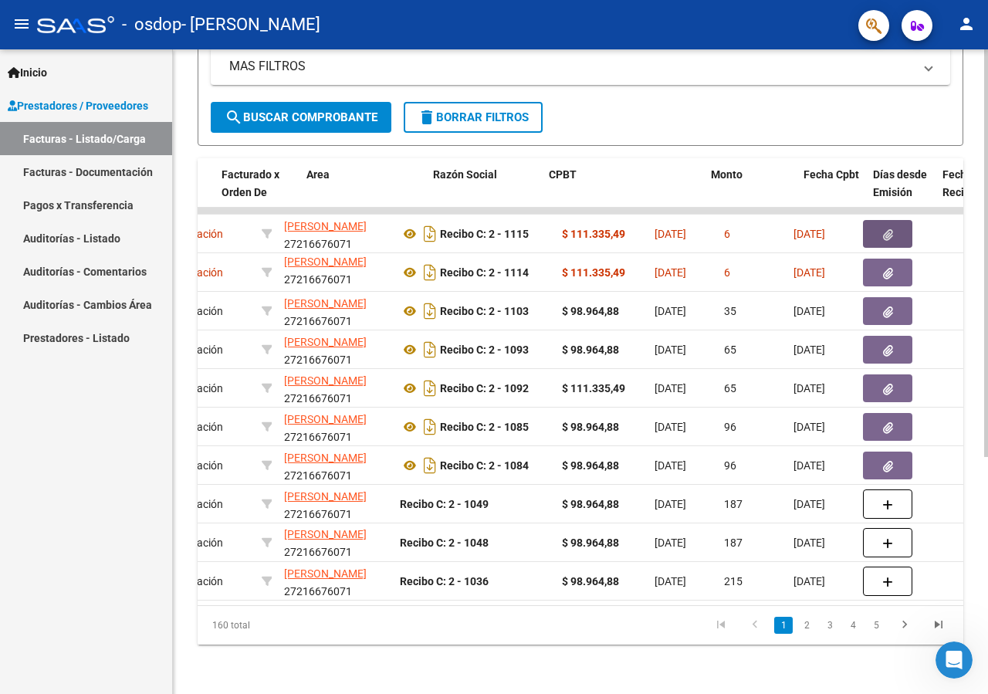
scroll to position [0, 0]
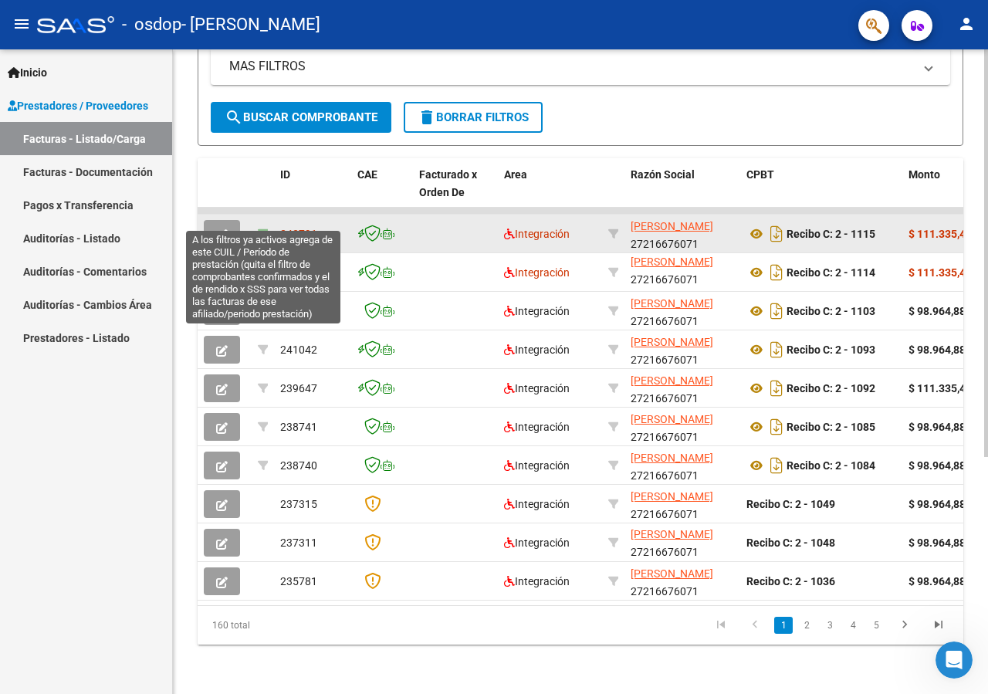
click at [259, 228] on icon at bounding box center [263, 233] width 11 height 11
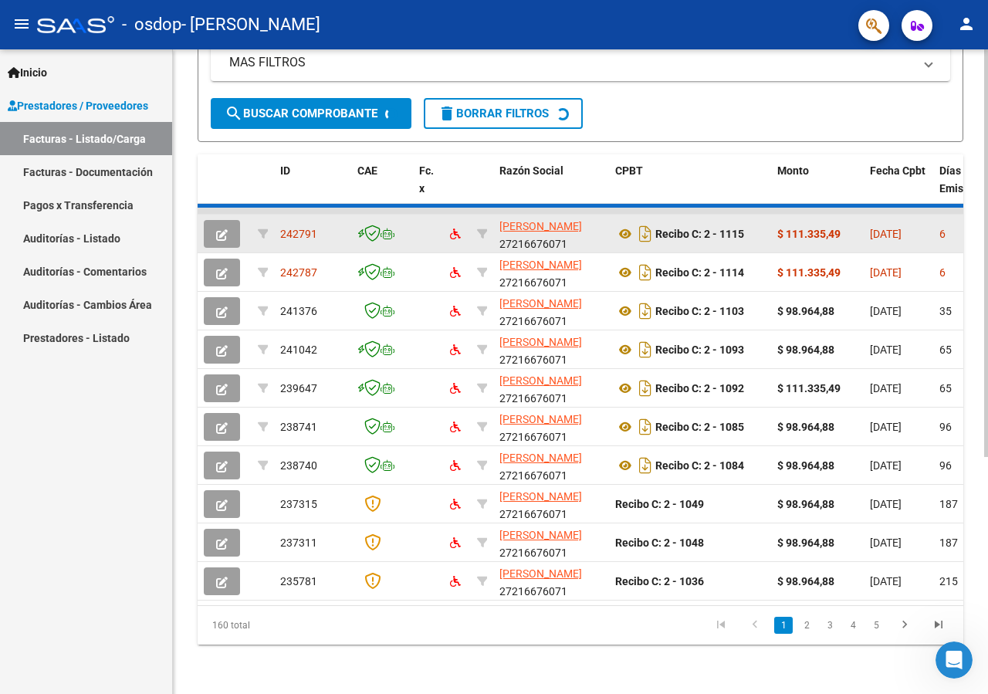
type input "202509"
type input "20497124035"
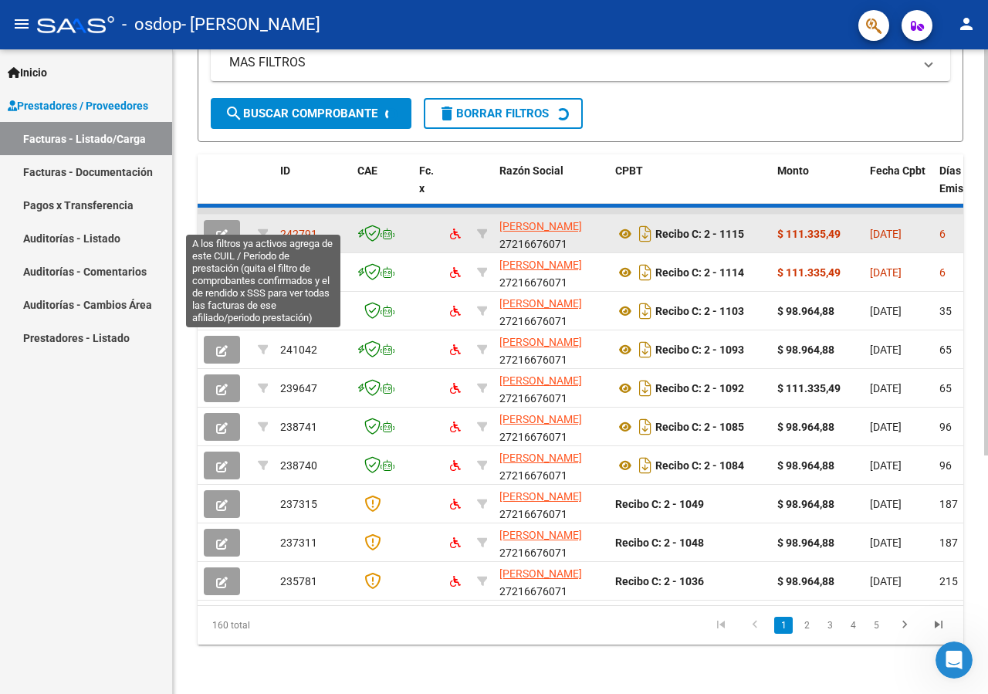
scroll to position [28, 0]
